Goal: Task Accomplishment & Management: Manage account settings

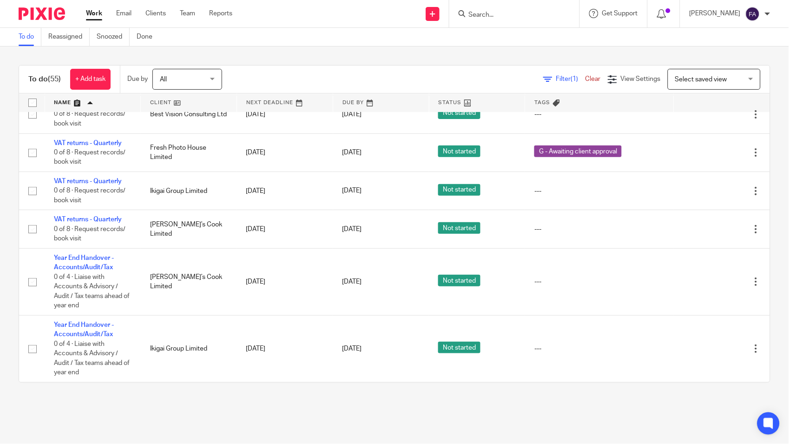
scroll to position [2788, 0]
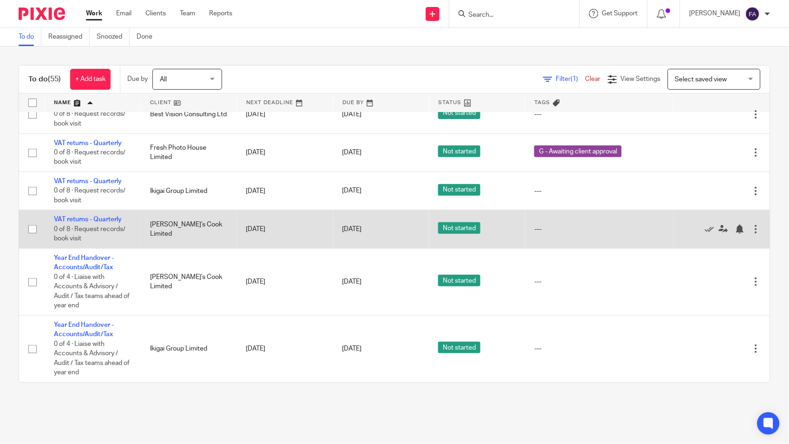
drag, startPoint x: 96, startPoint y: 247, endPoint x: 95, endPoint y: 257, distance: 10.3
drag, startPoint x: 95, startPoint y: 257, endPoint x: 101, endPoint y: 245, distance: 13.3
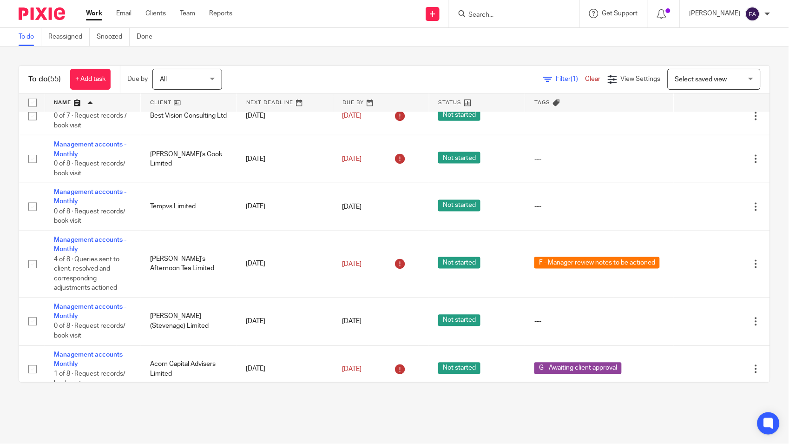
scroll to position [361, 0]
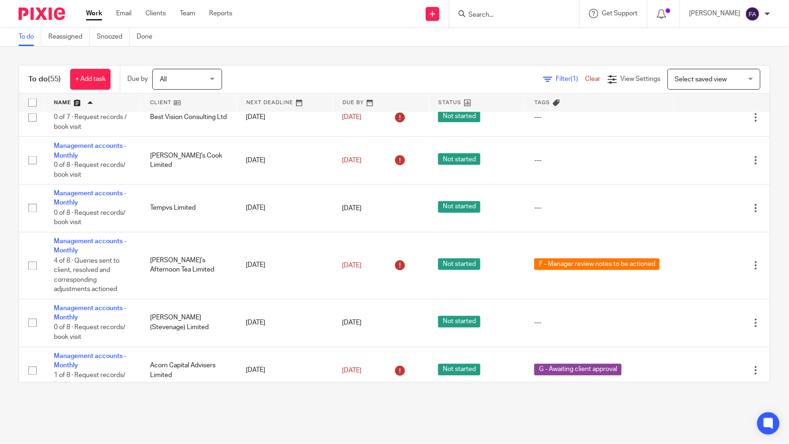
click at [441, 417] on main "To do Reassigned Snoozed Done To do (55) + Add task Due by All All Today Tomorr…" at bounding box center [394, 222] width 789 height 444
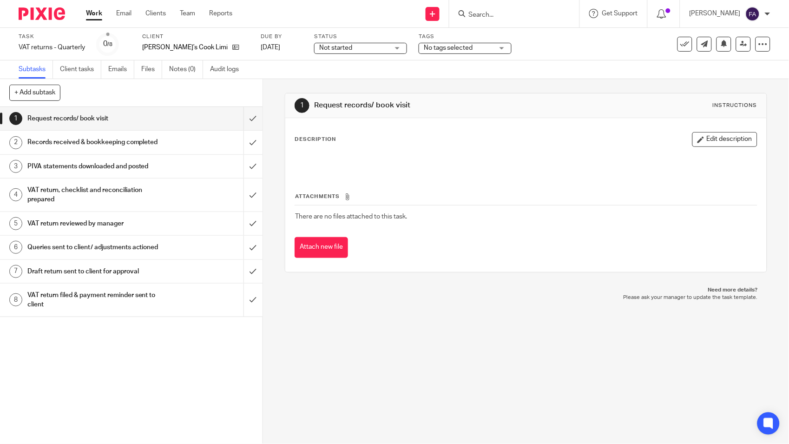
click at [439, 52] on span "No tags selected" at bounding box center [459, 48] width 70 height 10
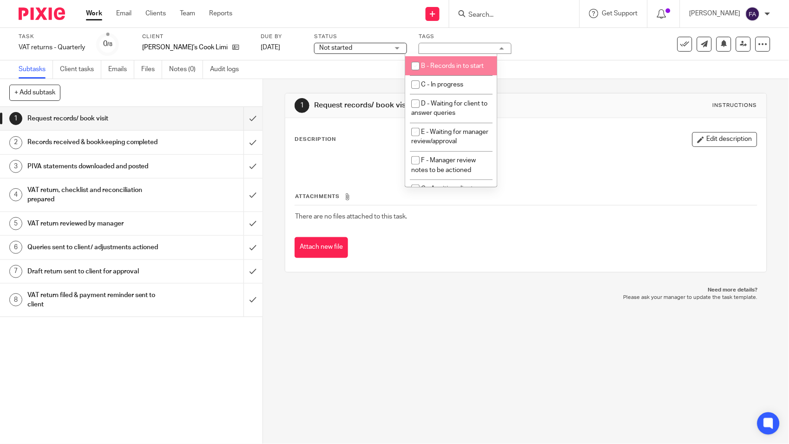
scroll to position [103, 0]
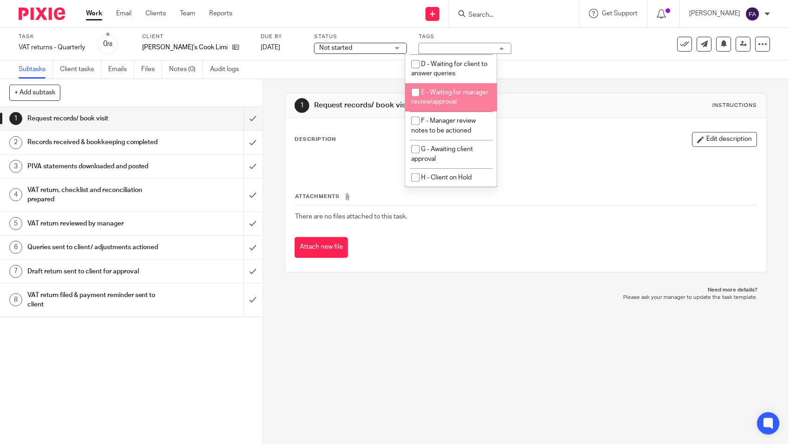
click at [452, 102] on li "E - Waiting for manager review/approval" at bounding box center [451, 97] width 92 height 28
checkbox input "true"
click at [524, 80] on div "1 Request records/ book visit Instructions Description Edit description Attachm…" at bounding box center [526, 182] width 482 height 207
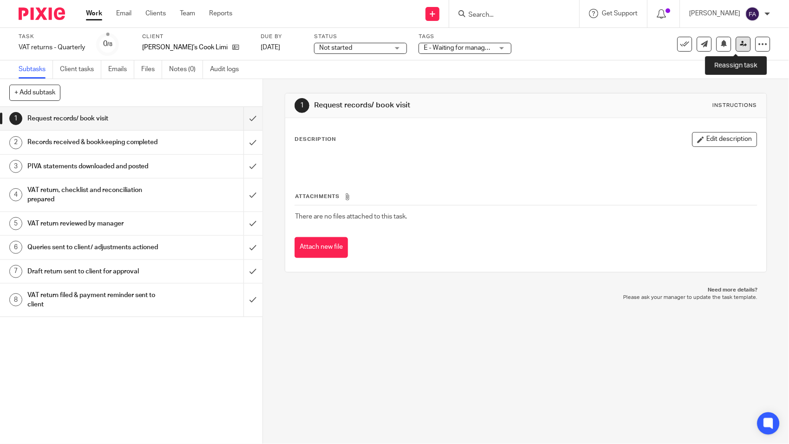
click at [740, 44] on icon at bounding box center [743, 43] width 7 height 7
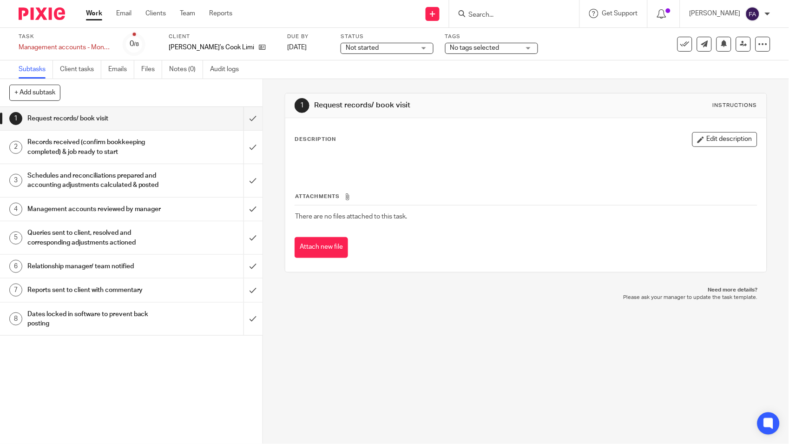
click at [476, 46] on span "No tags selected" at bounding box center [474, 48] width 49 height 7
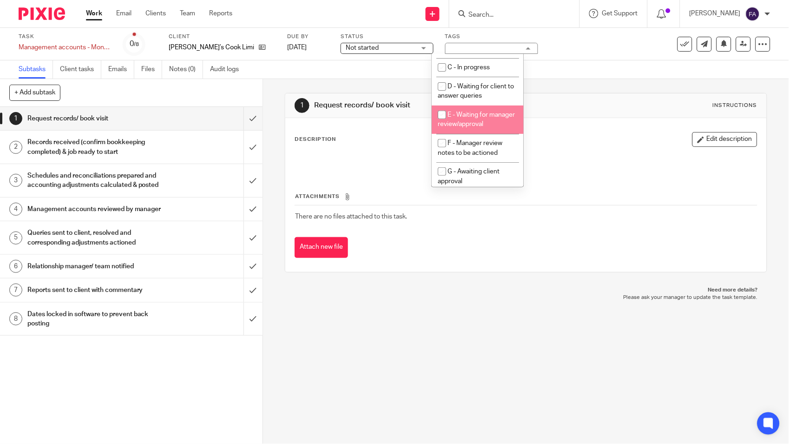
scroll to position [117, 0]
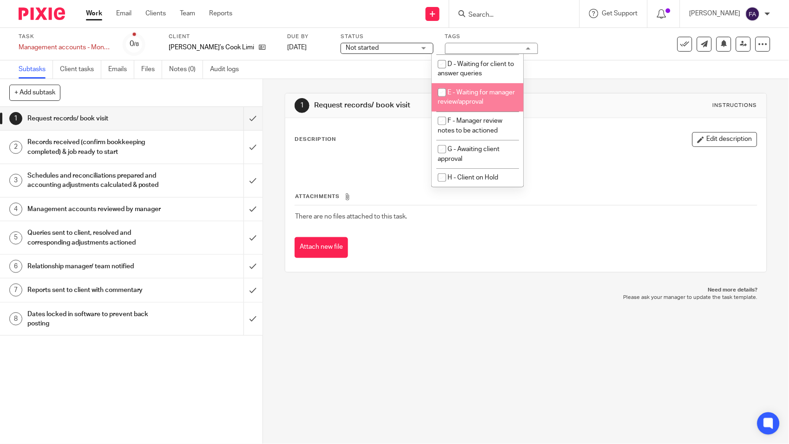
click at [484, 90] on li "E - Waiting for manager review/approval" at bounding box center [478, 97] width 92 height 28
checkbox input "true"
click at [626, 95] on div "1 Request records/ book visit Instructions" at bounding box center [525, 105] width 481 height 25
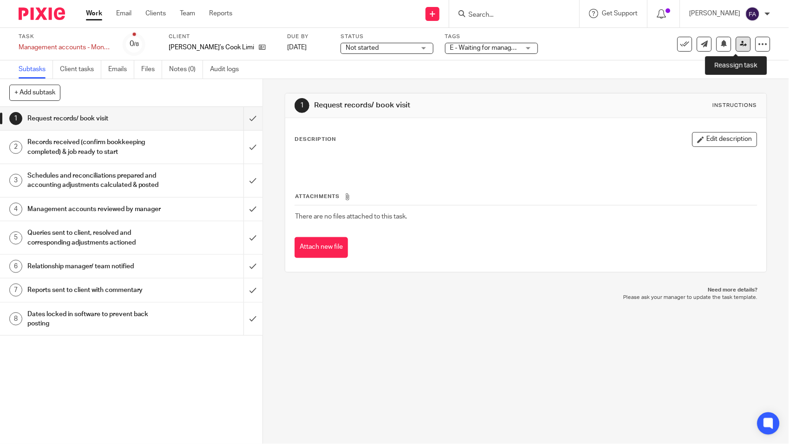
click at [736, 44] on link at bounding box center [743, 44] width 15 height 15
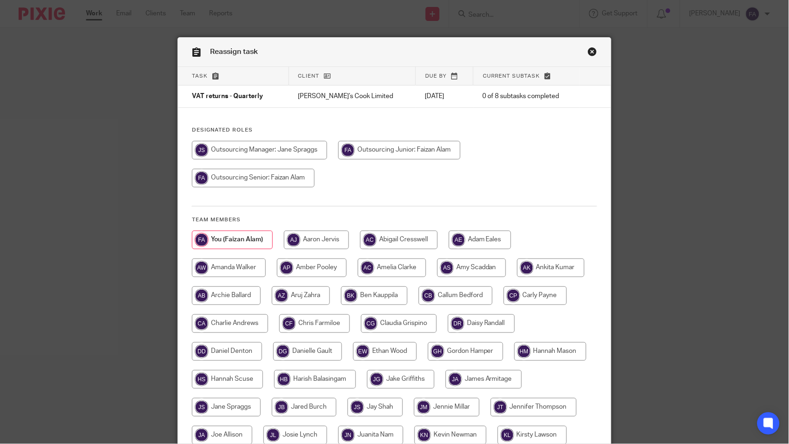
click at [256, 151] on input "radio" at bounding box center [259, 150] width 135 height 19
radio input "true"
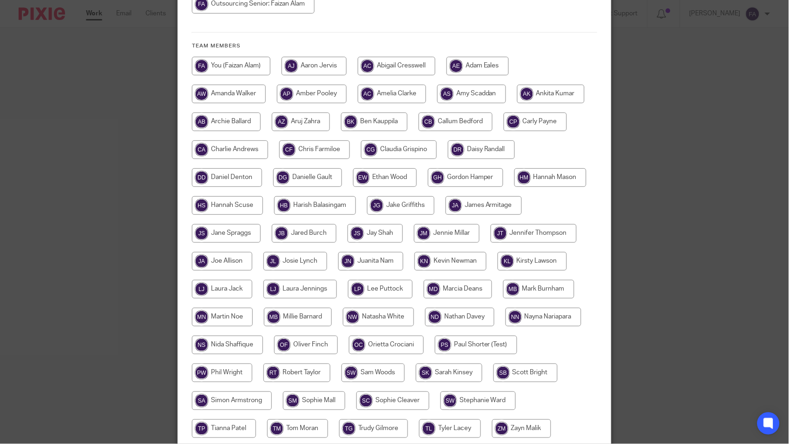
scroll to position [254, 0]
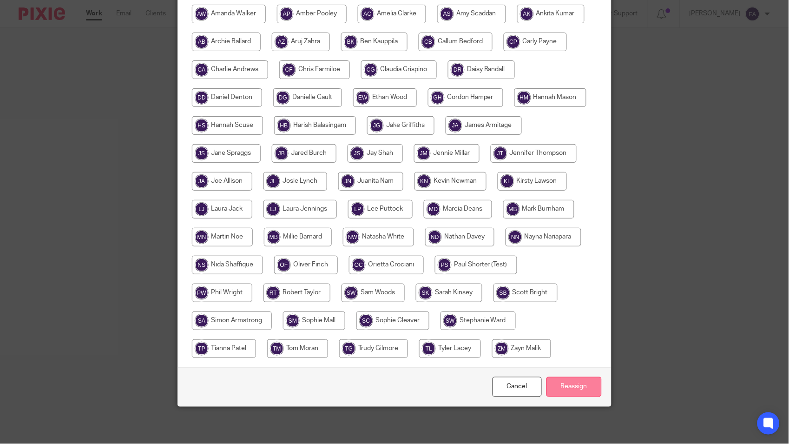
click at [556, 381] on input "Reassign" at bounding box center [574, 387] width 55 height 20
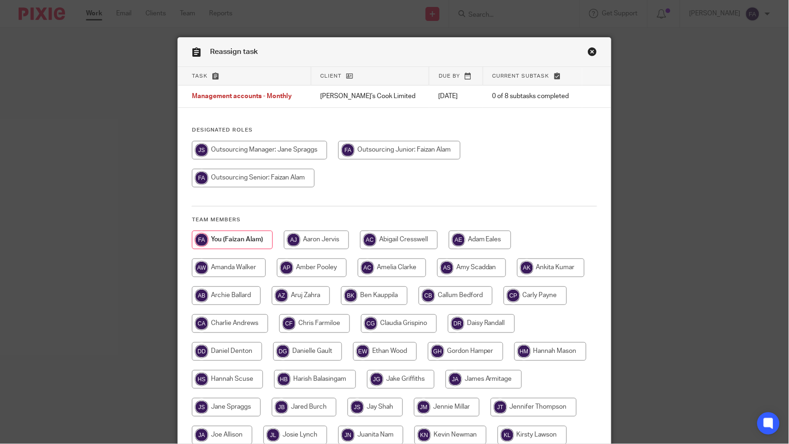
click at [258, 147] on input "radio" at bounding box center [259, 150] width 135 height 19
radio input "true"
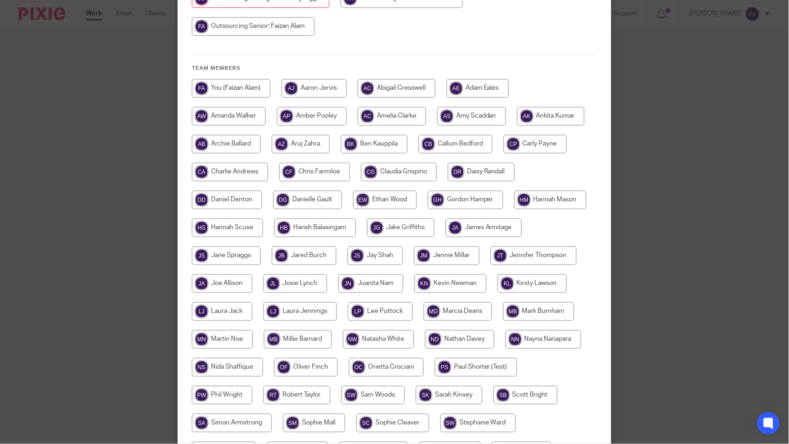
scroll to position [254, 0]
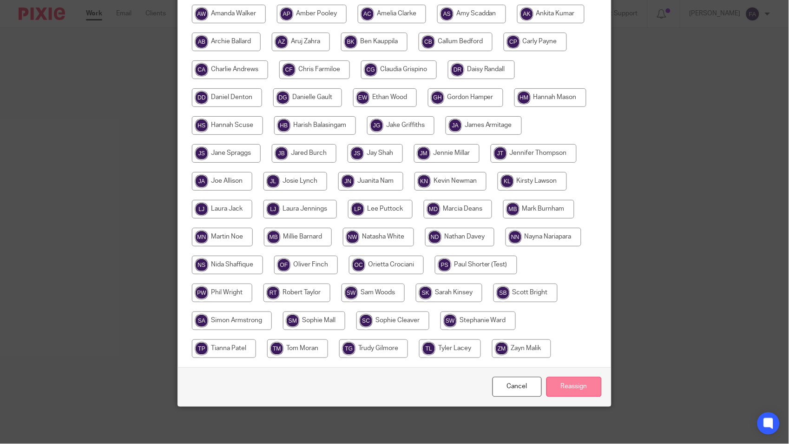
drag, startPoint x: 565, startPoint y: 390, endPoint x: 558, endPoint y: 387, distance: 7.7
click at [566, 390] on input "Reassign" at bounding box center [574, 387] width 55 height 20
